Goal: Book appointment/travel/reservation

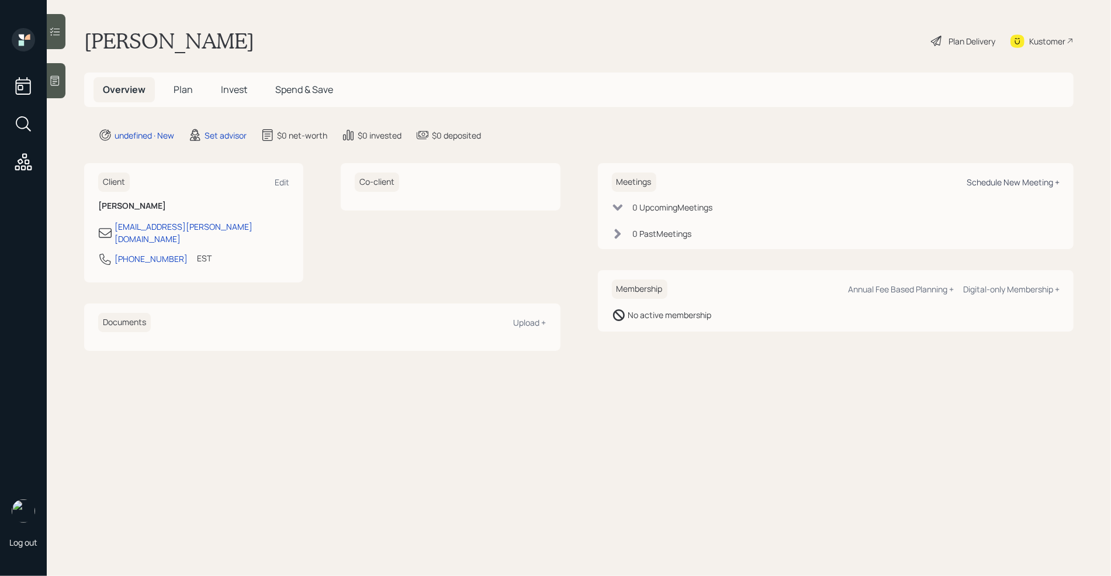
click at [1001, 179] on div "Schedule New Meeting +" at bounding box center [1013, 182] width 93 height 11
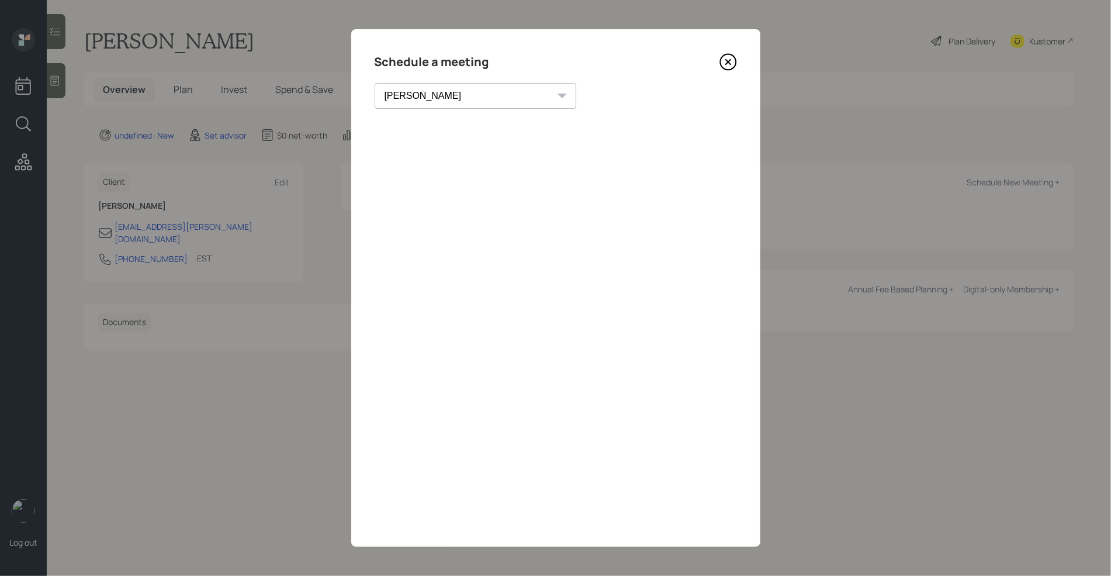
click at [444, 90] on select "Theresa Spinello Matthew Burke Aleksandra Szegda Eitan Bar-David Ian Yamey Trev…" at bounding box center [476, 96] width 202 height 26
click at [375, 83] on select "Theresa Spinello Matthew Burke Aleksandra Szegda Eitan Bar-David Ian Yamey Trev…" at bounding box center [476, 96] width 202 height 26
click at [447, 93] on select "Theresa Spinello Matthew Burke Aleksandra Szegda Eitan Bar-David Ian Yamey Trev…" at bounding box center [476, 96] width 202 height 26
select select "7ee11780-4d8a-424a-8367-23e02165f7ba"
click at [375, 83] on select "Theresa Spinello Matthew Burke Aleksandra Szegda Eitan Bar-David Ian Yamey Trev…" at bounding box center [476, 96] width 202 height 26
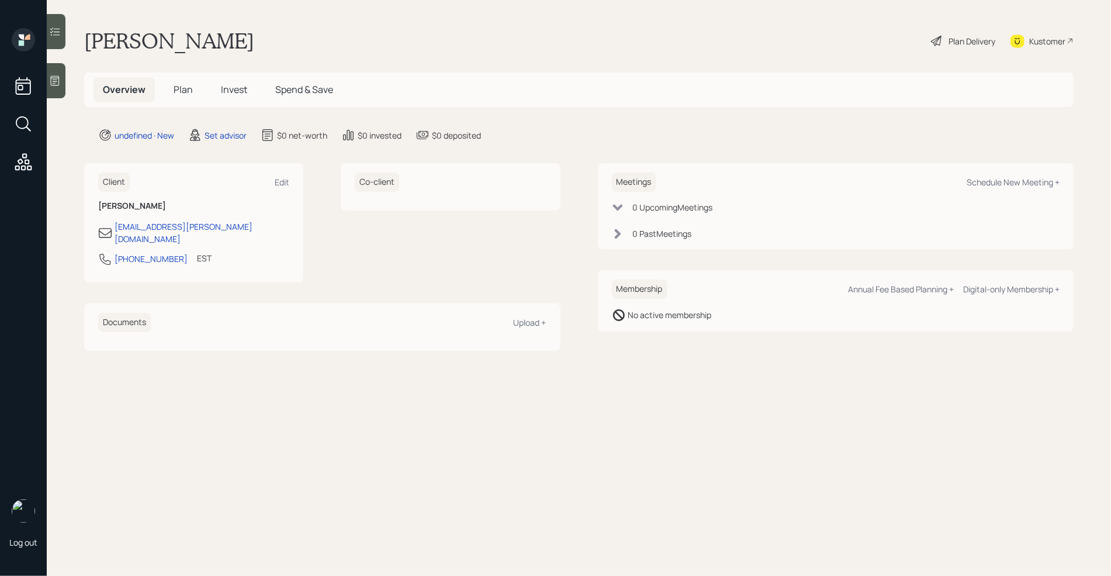
click at [61, 77] on div at bounding box center [56, 80] width 19 height 35
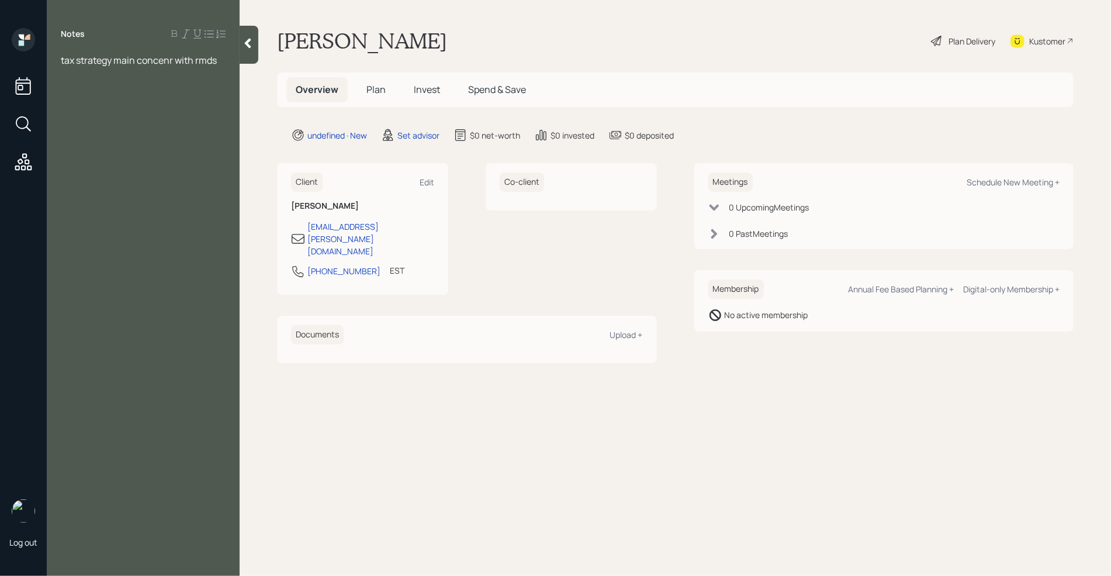
click at [424, 49] on div "Bill Layman Plan Delivery Kustomer" at bounding box center [675, 41] width 797 height 26
